Goal: Task Accomplishment & Management: Manage account settings

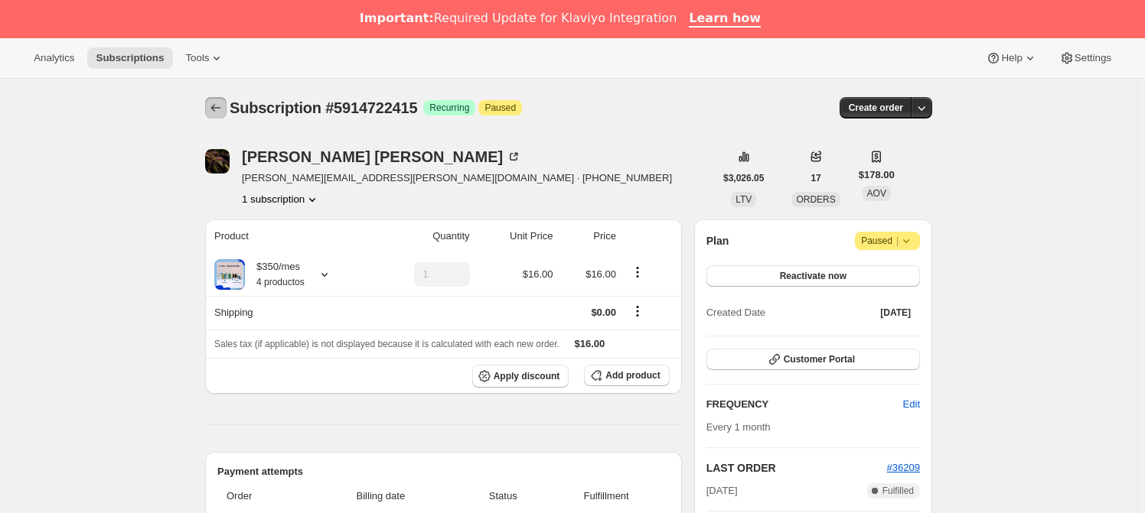
drag, startPoint x: 220, startPoint y: 111, endPoint x: 302, endPoint y: 103, distance: 82.2
click at [220, 110] on icon "Subscriptions" at bounding box center [215, 107] width 15 height 15
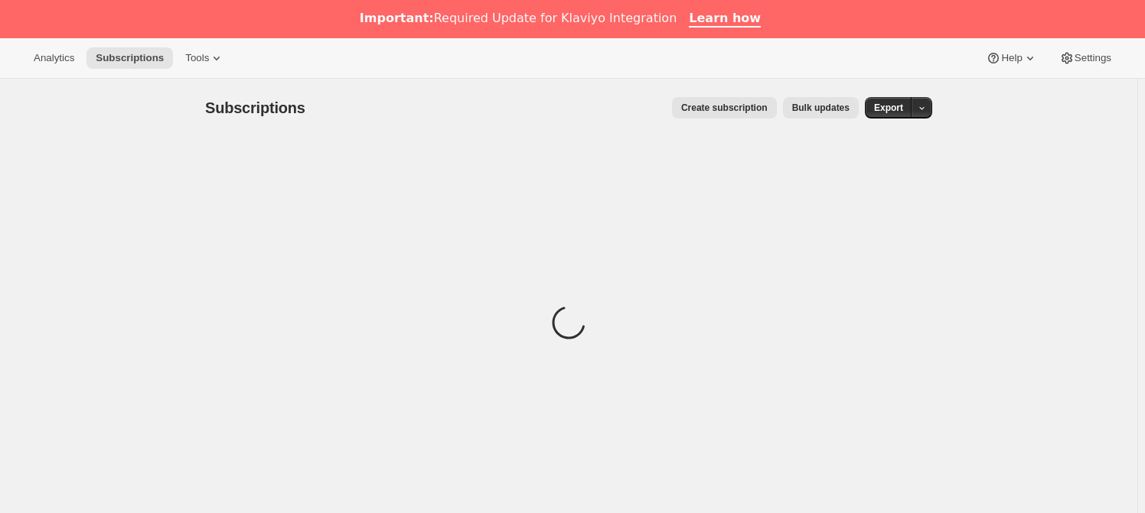
click at [749, 107] on span "Create subscription" at bounding box center [724, 108] width 86 height 12
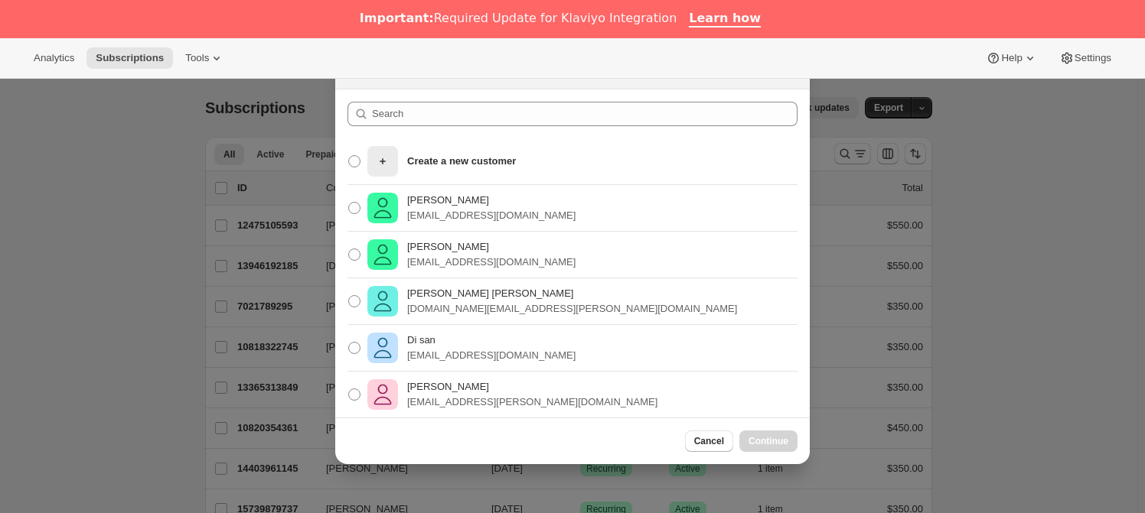
drag, startPoint x: 1007, startPoint y: 188, endPoint x: 996, endPoint y: 188, distance: 10.7
click at [1006, 188] on div at bounding box center [572, 256] width 1145 height 513
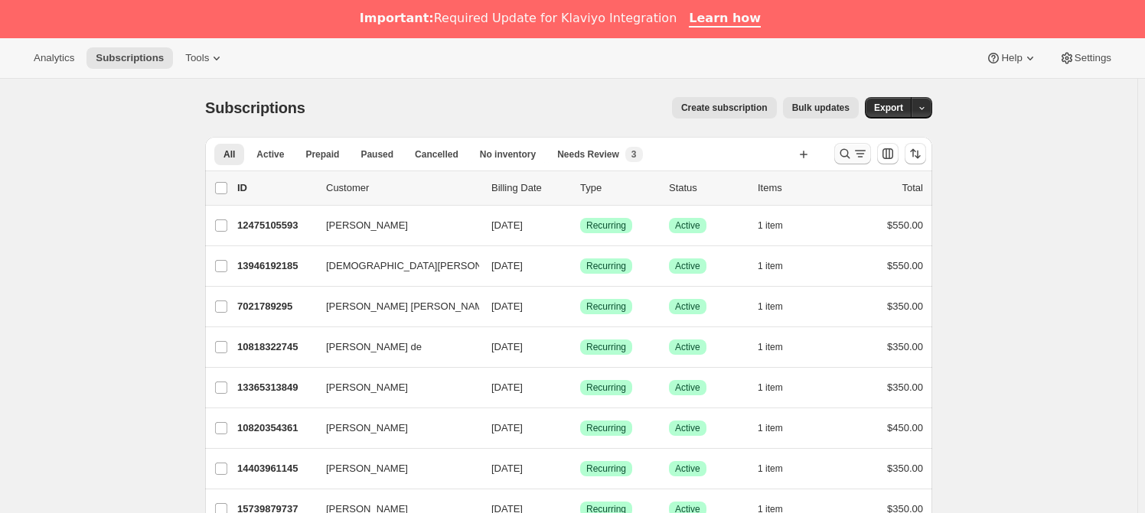
click at [850, 151] on icon "Search and filter results" at bounding box center [845, 153] width 10 height 10
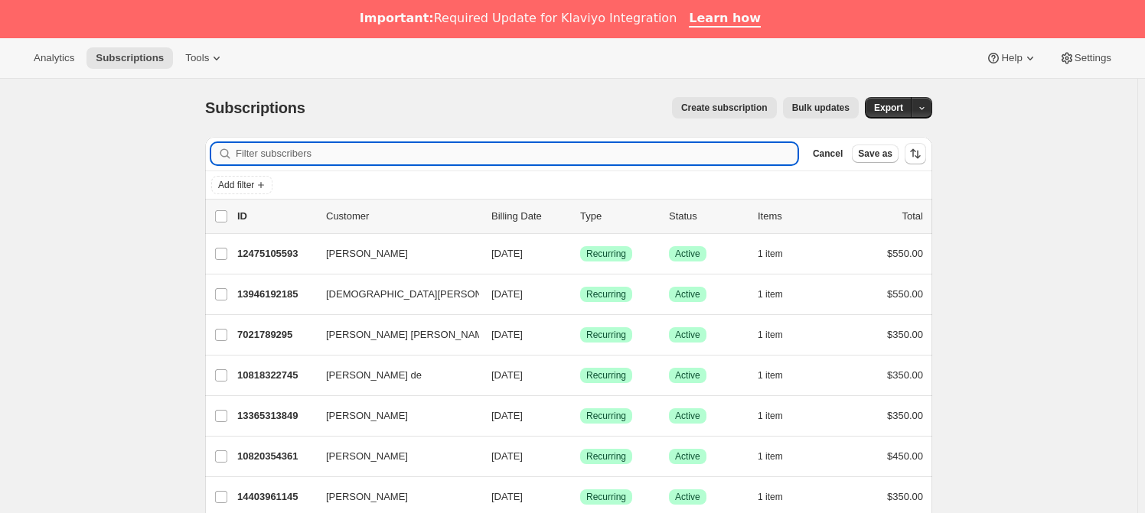
drag, startPoint x: 390, startPoint y: 152, endPoint x: 377, endPoint y: 150, distance: 13.2
click at [378, 151] on input "Filter subscribers" at bounding box center [517, 153] width 562 height 21
paste input "[EMAIL_ADDRESS][DOMAIN_NAME]"
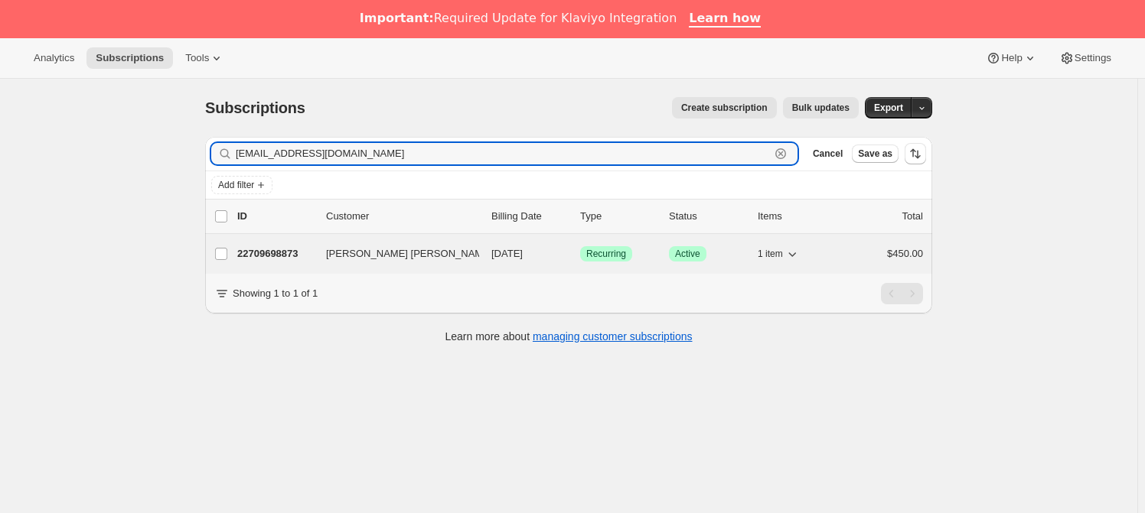
type input "[EMAIL_ADDRESS][DOMAIN_NAME]"
click at [299, 246] on p "22709698873" at bounding box center [275, 253] width 77 height 15
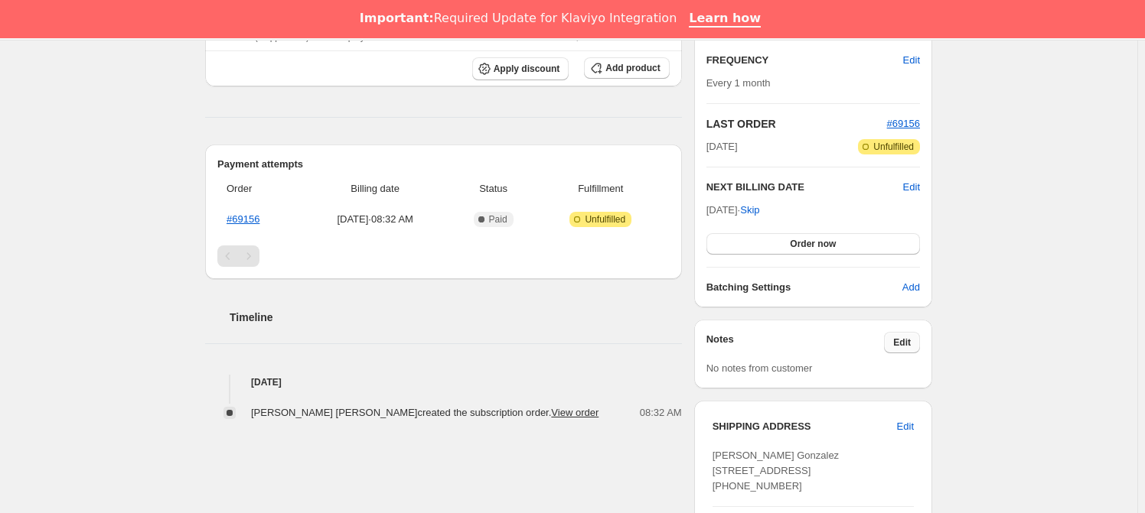
scroll to position [307, 0]
click at [905, 341] on span "Edit" at bounding box center [902, 343] width 18 height 12
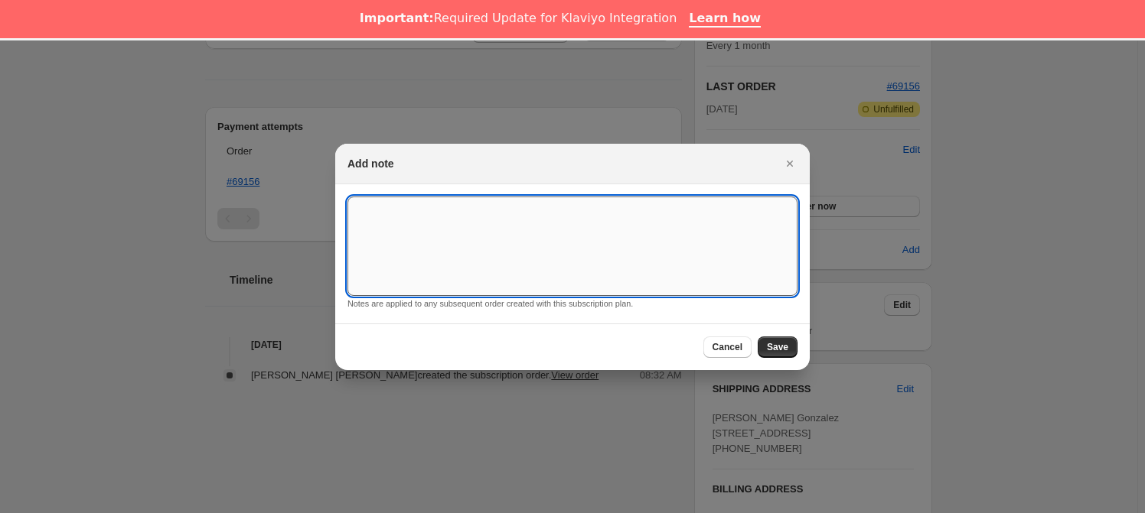
click at [507, 236] on textarea ":rf0:" at bounding box center [572, 246] width 450 height 99
type textarea "*SUSK CONFIRM*"
click at [781, 344] on span "Save" at bounding box center [777, 347] width 21 height 12
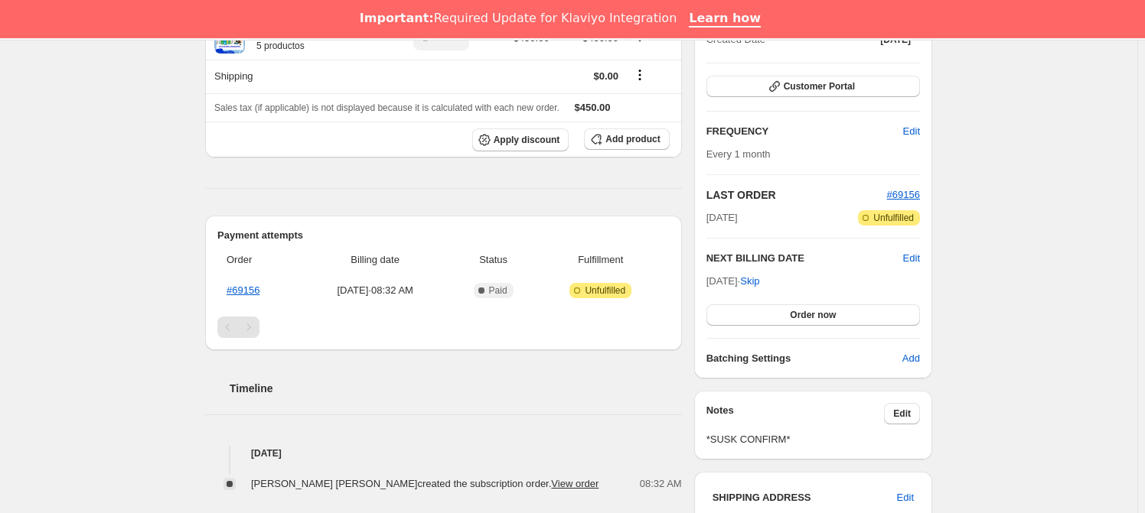
scroll to position [0, 0]
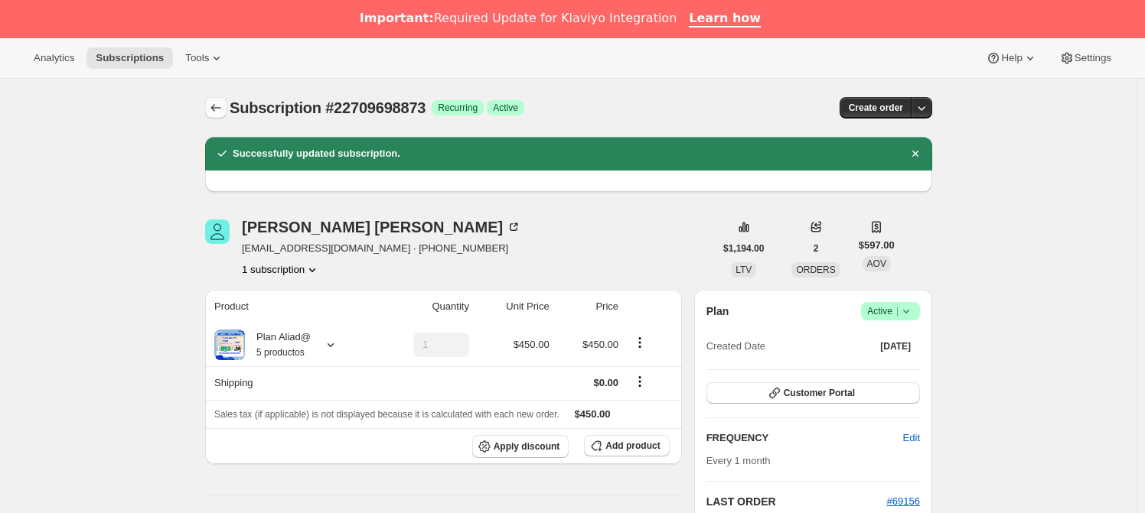
click at [215, 108] on icon "Subscriptions" at bounding box center [216, 108] width 10 height 8
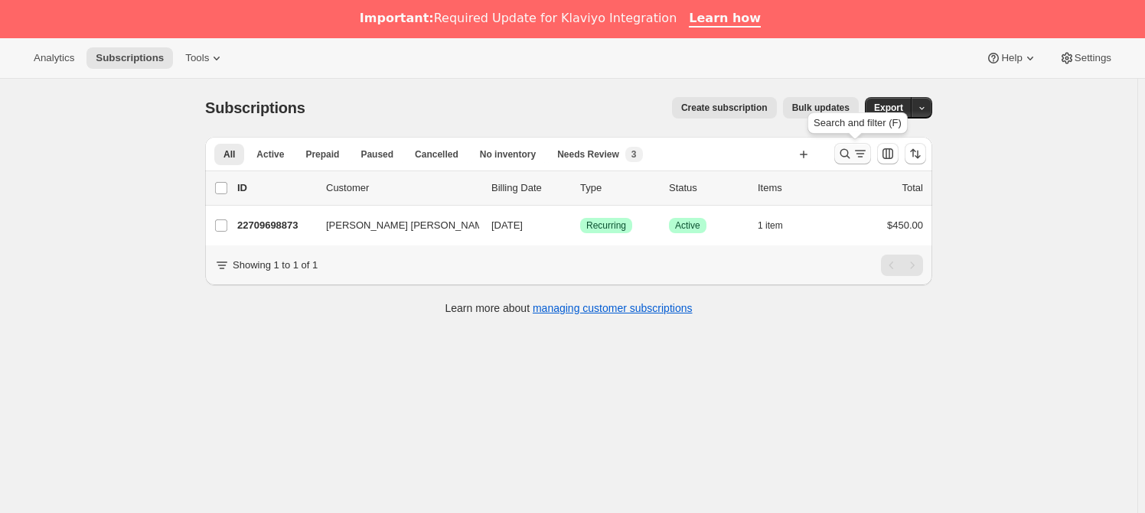
click at [856, 154] on icon "Search and filter results" at bounding box center [860, 153] width 15 height 15
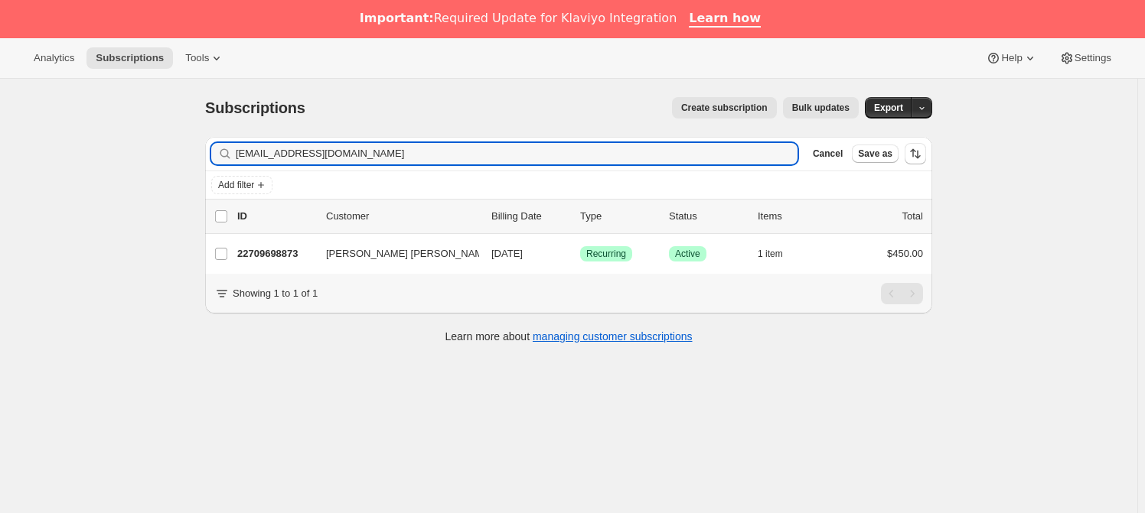
drag, startPoint x: 370, startPoint y: 155, endPoint x: 224, endPoint y: 152, distance: 146.2
click at [224, 152] on div "[EMAIL_ADDRESS][DOMAIN_NAME] Clear" at bounding box center [504, 153] width 586 height 21
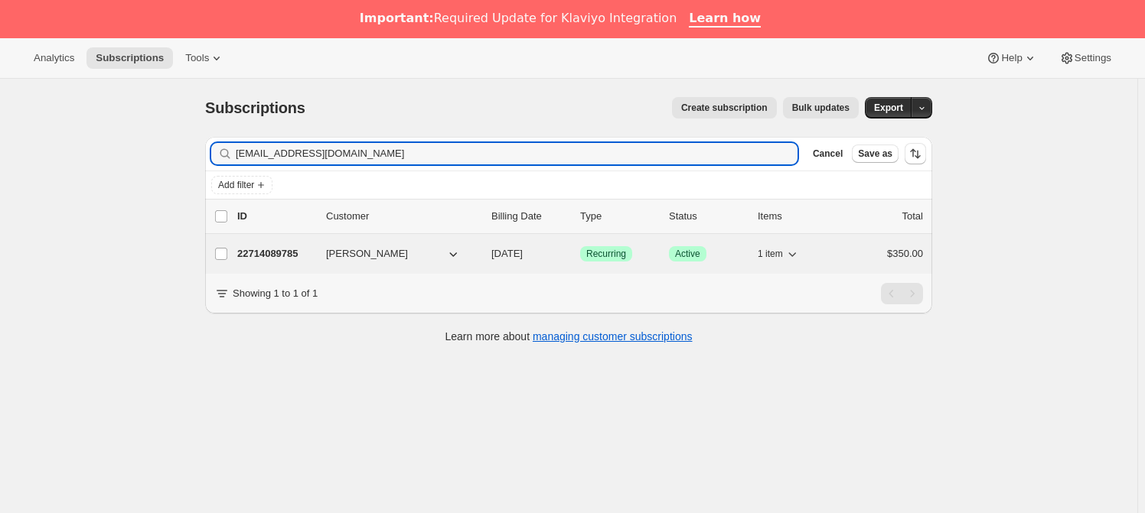
type input "[EMAIL_ADDRESS][DOMAIN_NAME]"
click at [328, 249] on div "22714089785 [PERSON_NAME] [DATE] Success Recurring Success Active 1 item $350.00" at bounding box center [580, 253] width 686 height 21
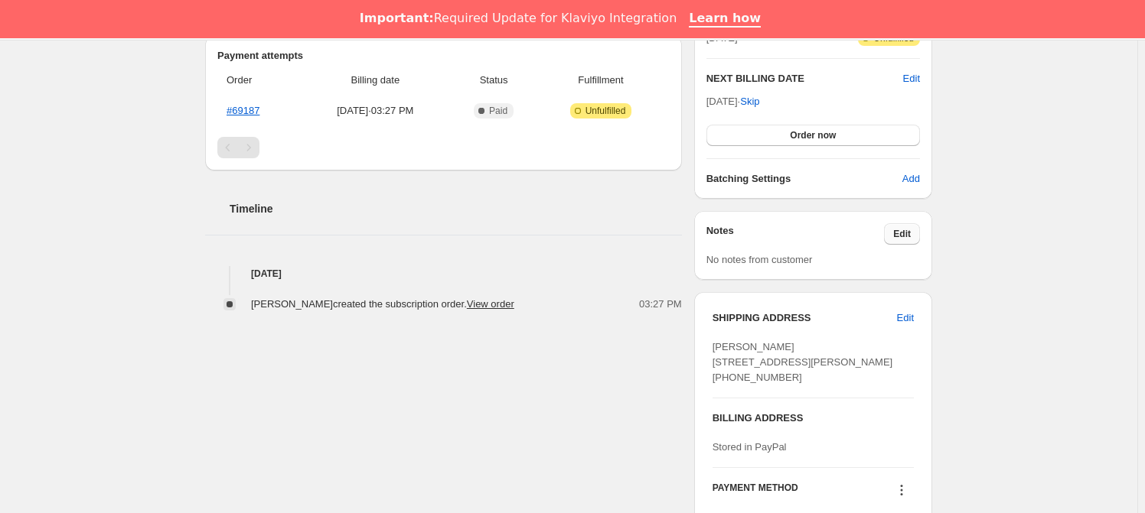
scroll to position [417, 0]
click at [911, 235] on span "Edit" at bounding box center [902, 233] width 18 height 12
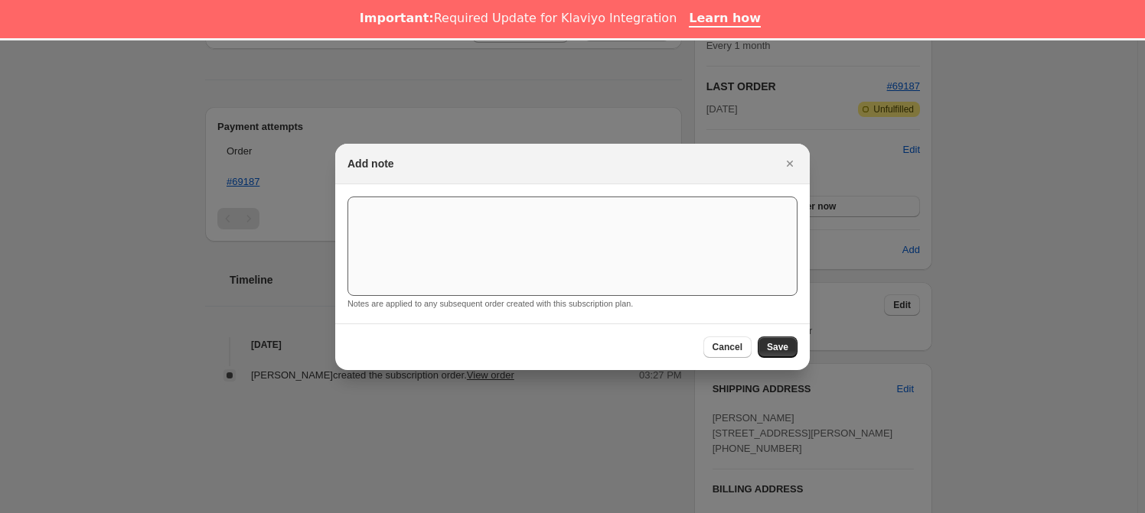
scroll to position [38, 0]
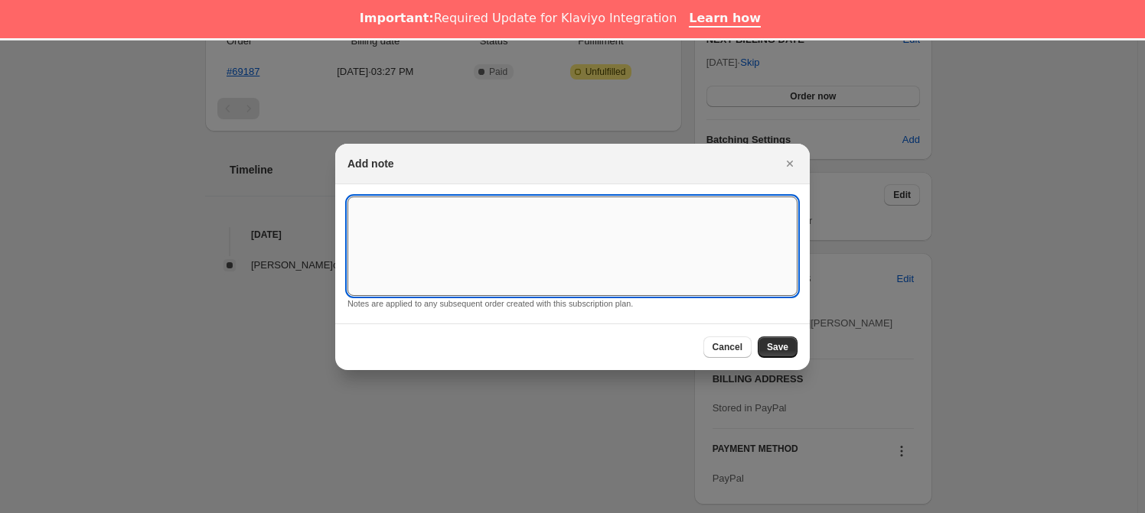
click at [674, 231] on textarea ":rlg:" at bounding box center [572, 246] width 450 height 99
type textarea "*SUSK CONFIRM*"
click at [779, 350] on span "Save" at bounding box center [777, 347] width 21 height 12
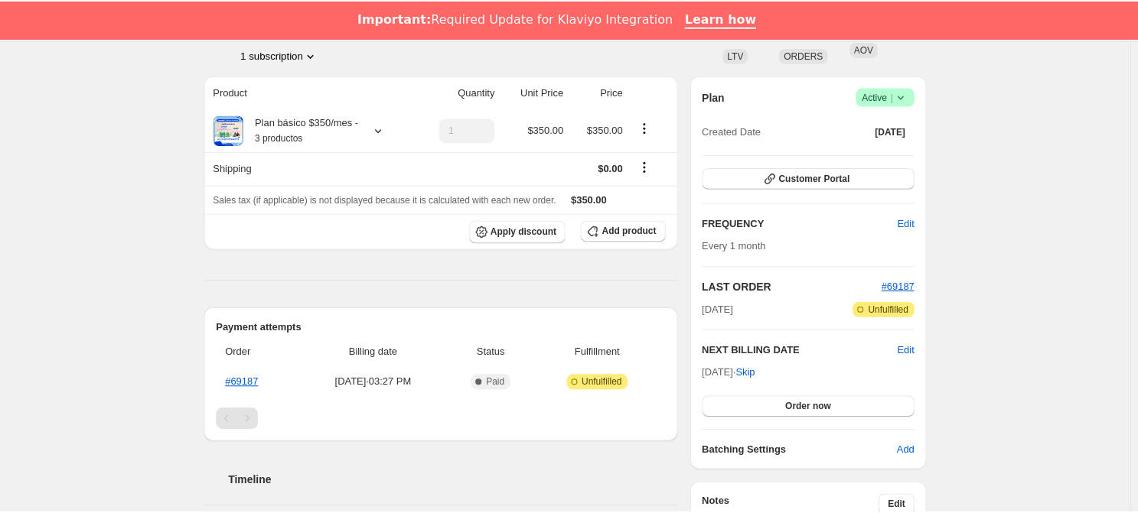
scroll to position [417, 0]
